Goal: Find specific fact: Find specific page/section

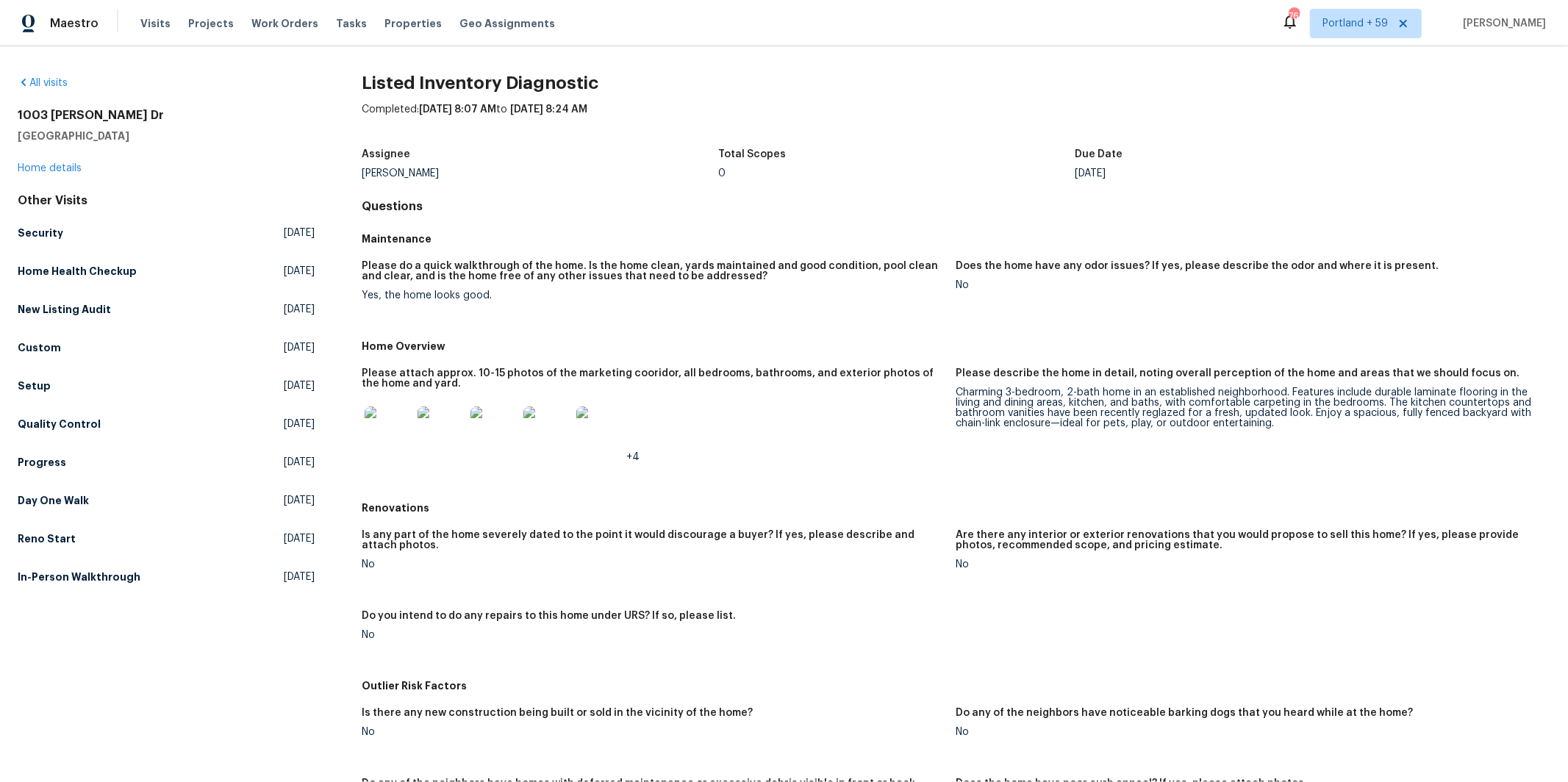
click at [386, 432] on img at bounding box center [388, 430] width 47 height 47
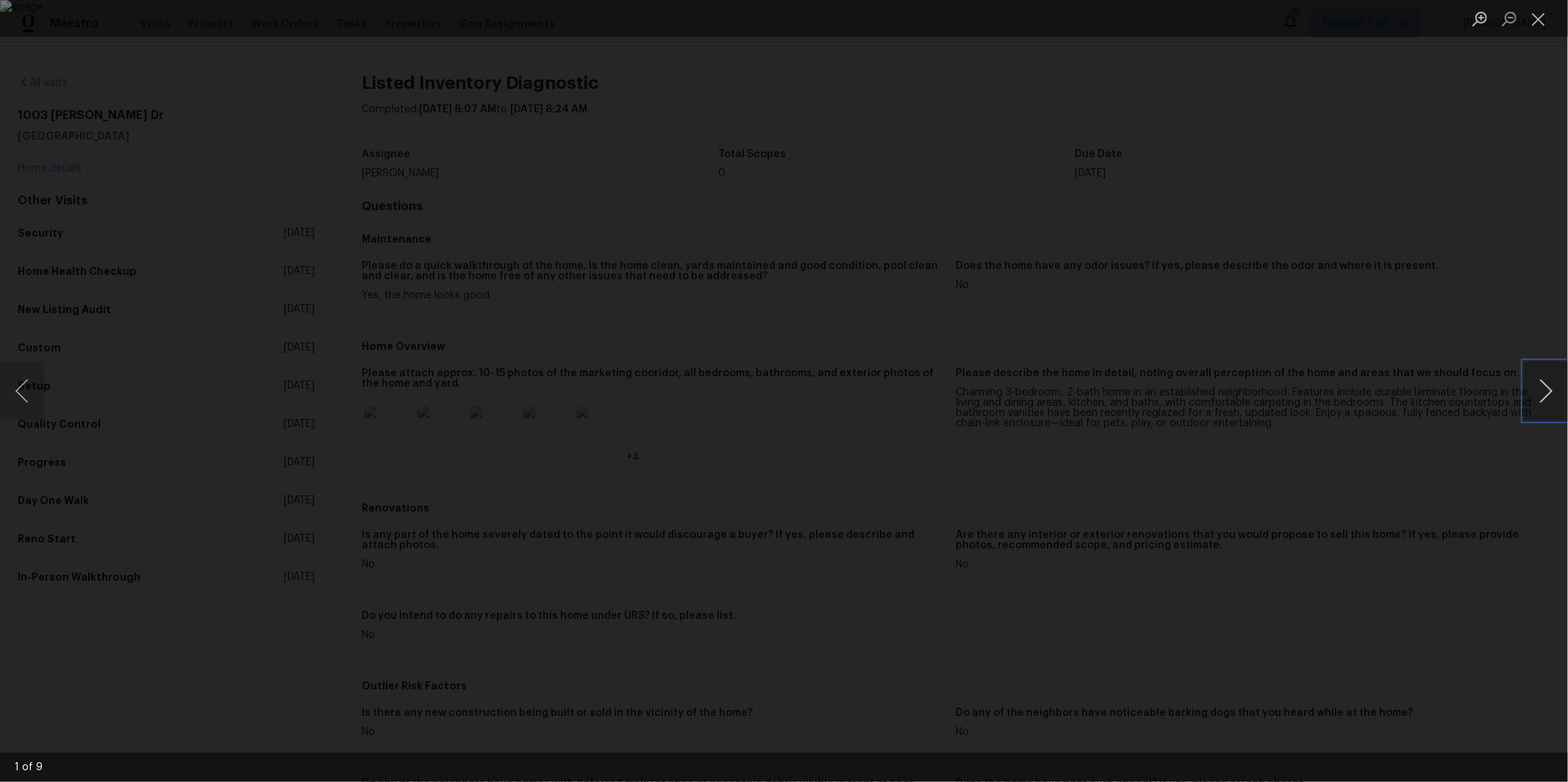
click at [1541, 393] on button "Next image" at bounding box center [1545, 390] width 44 height 59
click at [1539, 393] on button "Next image" at bounding box center [1545, 390] width 44 height 59
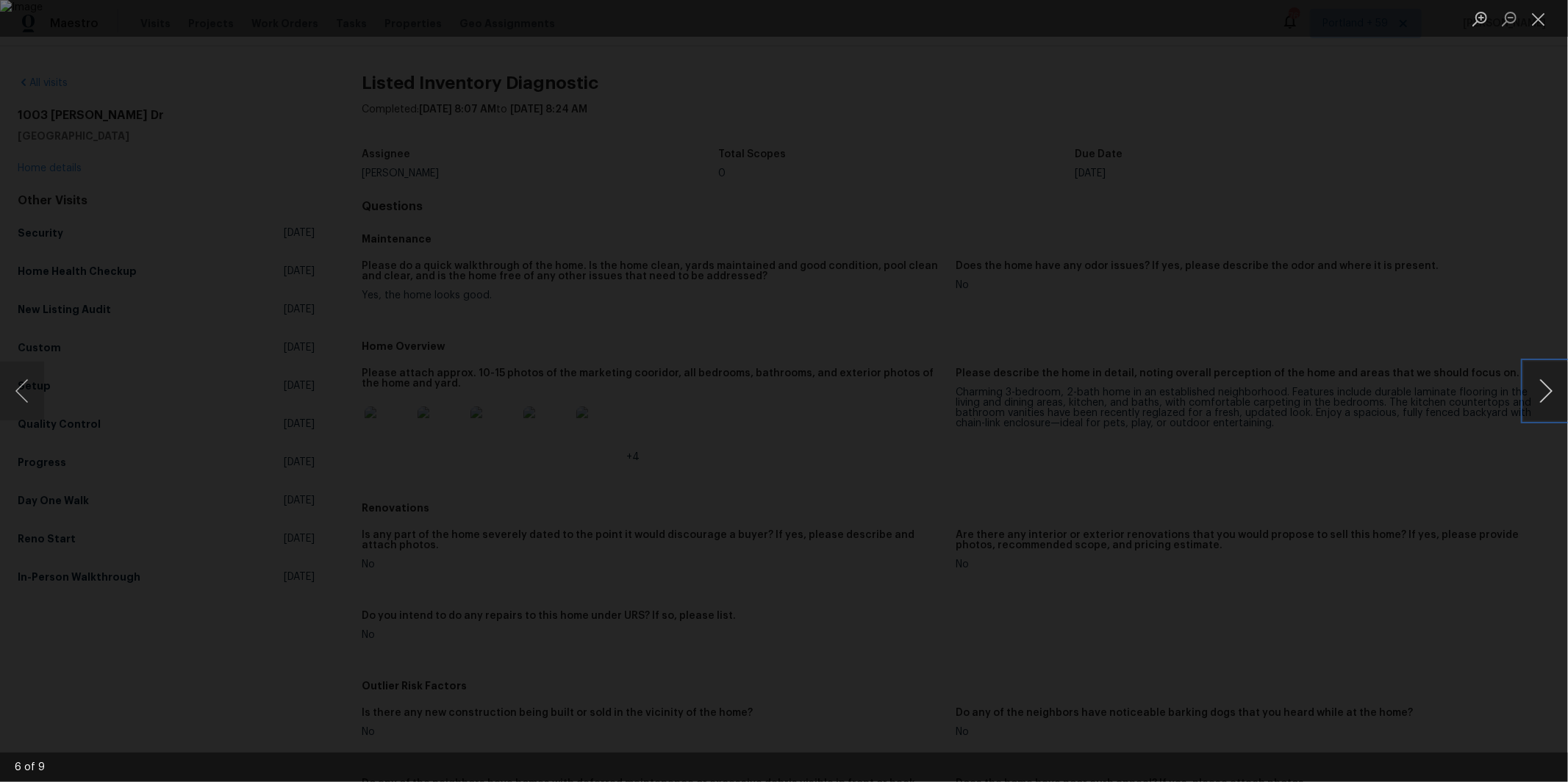
click at [1539, 393] on button "Next image" at bounding box center [1545, 390] width 44 height 59
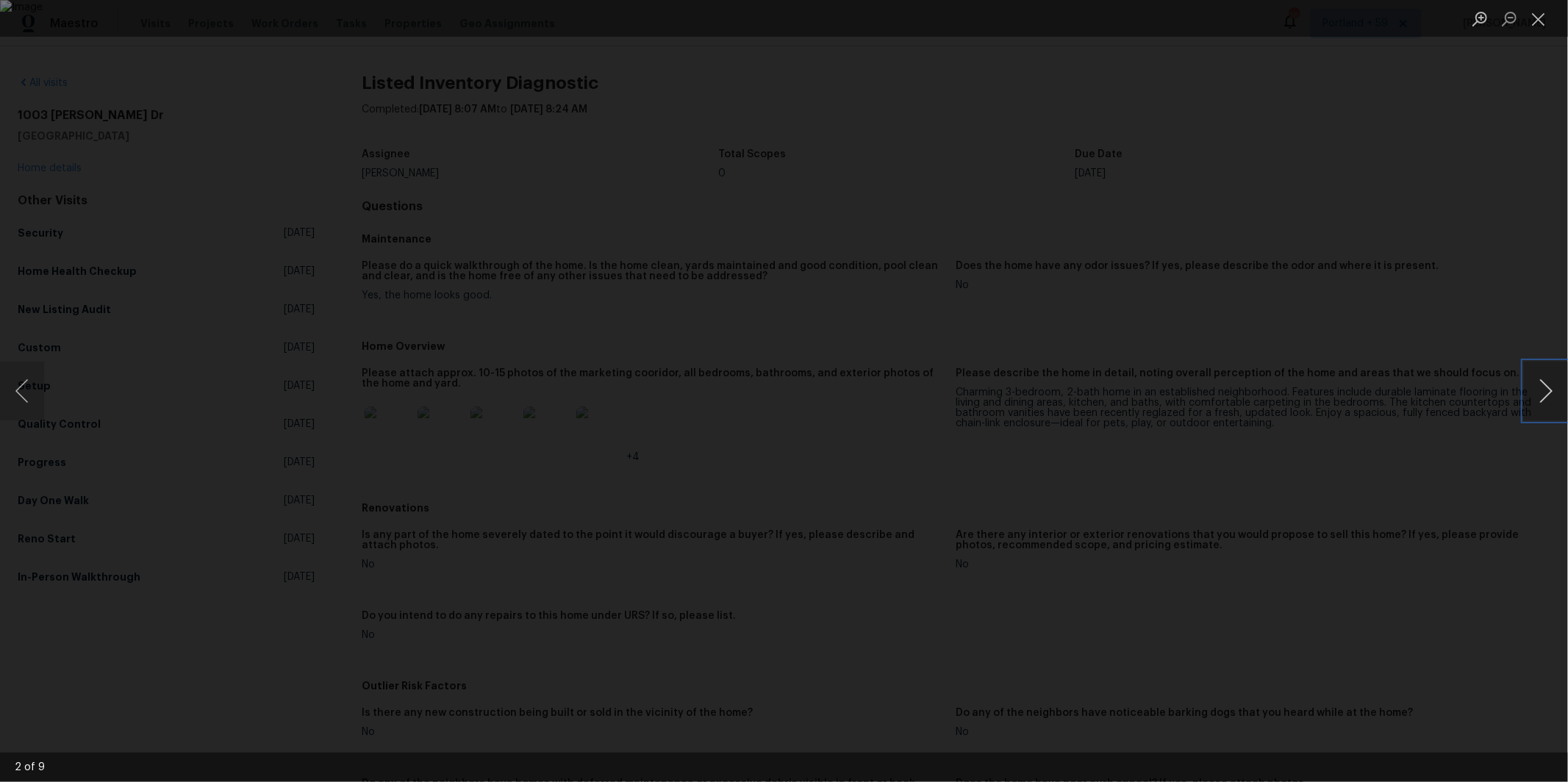
click at [1539, 393] on button "Next image" at bounding box center [1545, 390] width 44 height 59
drag, startPoint x: 1385, startPoint y: 267, endPoint x: 1375, endPoint y: 266, distance: 10.0
click at [1384, 267] on div "Lightbox" at bounding box center [784, 391] width 1568 height 782
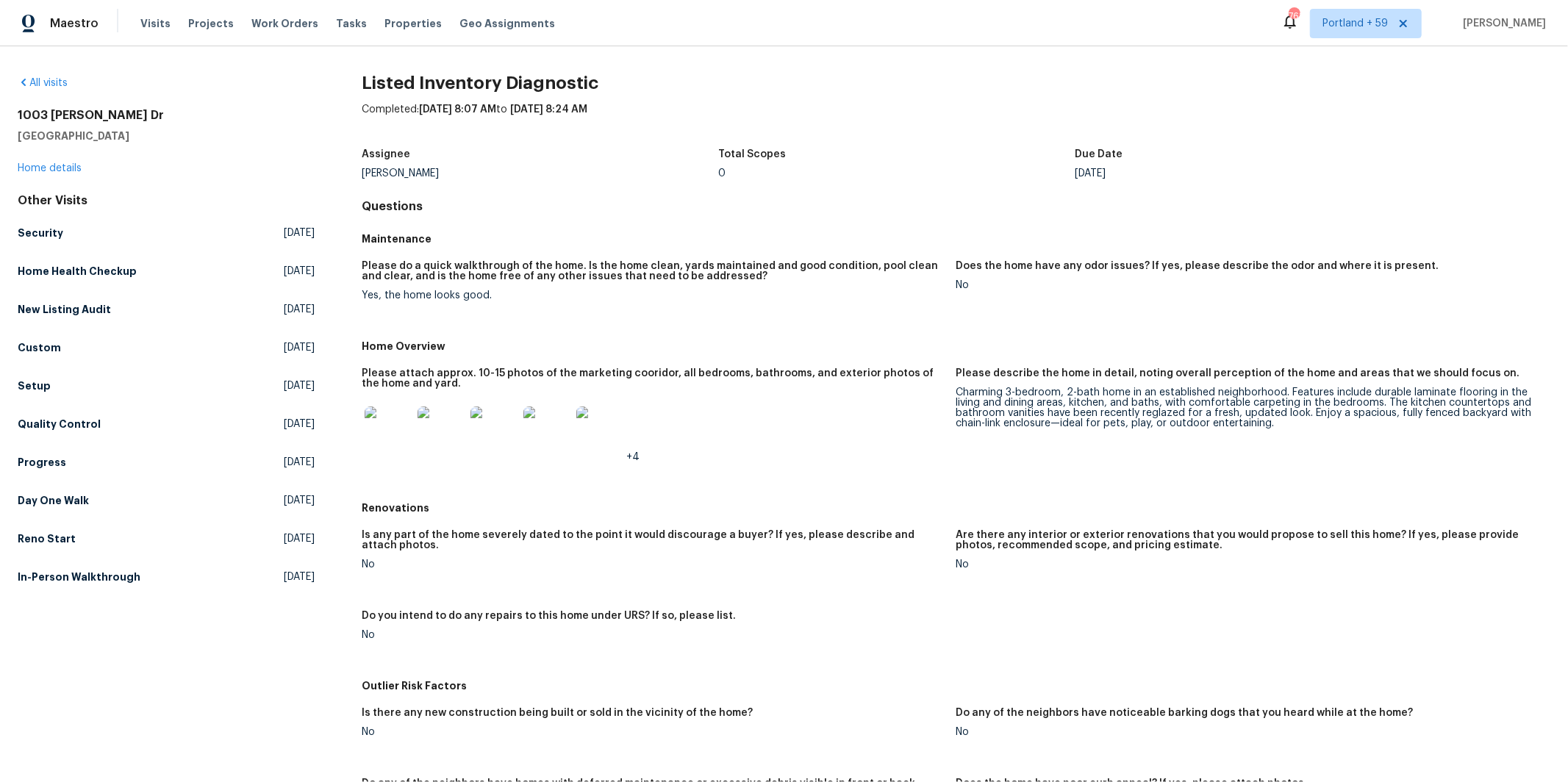
click at [41, 109] on h2 "1003 [PERSON_NAME] Dr" at bounding box center [166, 115] width 297 height 15
click at [41, 110] on h2 "1003 [PERSON_NAME] Dr" at bounding box center [166, 115] width 297 height 15
copy h2 "1003 [PERSON_NAME] Dr"
